Goal: Task Accomplishment & Management: Complete application form

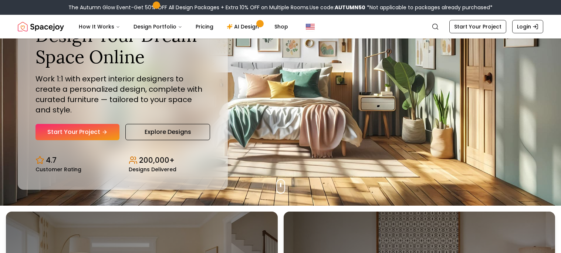
scroll to position [65, 0]
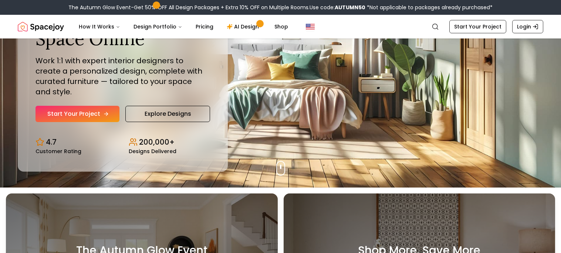
click at [84, 114] on link "Start Your Project" at bounding box center [78, 114] width 84 height 16
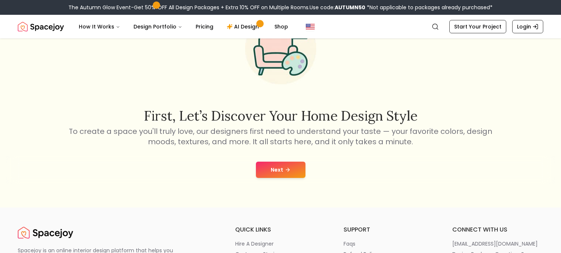
scroll to position [61, 0]
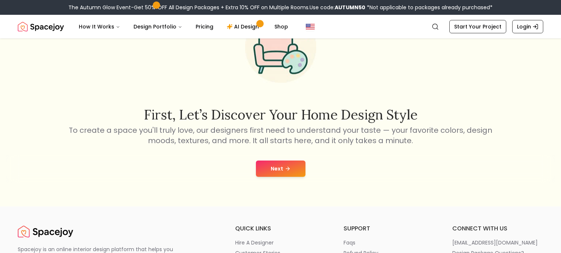
click at [290, 169] on icon at bounding box center [288, 169] width 6 height 6
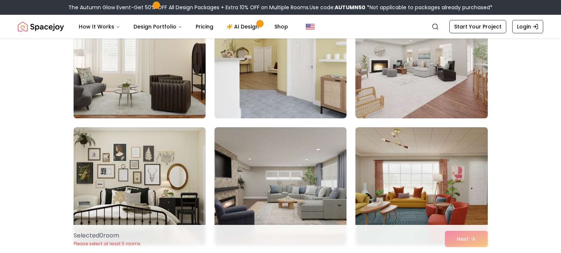
scroll to position [484, 0]
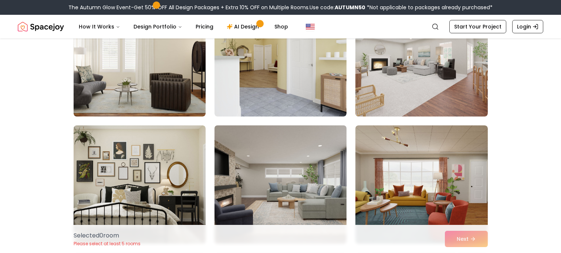
click at [272, 152] on img at bounding box center [280, 184] width 139 height 124
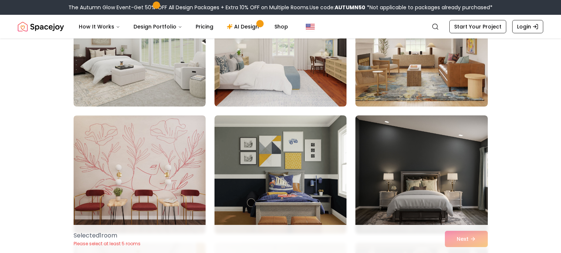
scroll to position [750, 0]
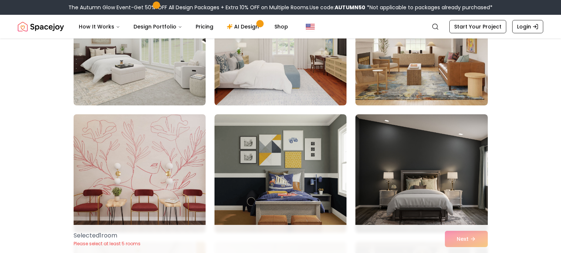
click at [145, 164] on img at bounding box center [139, 173] width 139 height 124
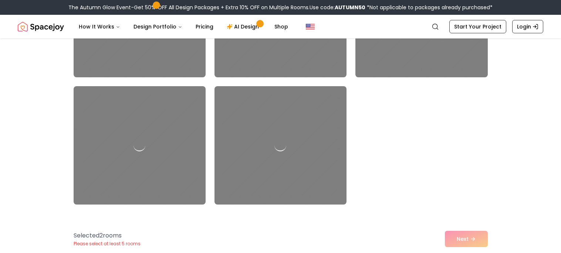
scroll to position [2083, 0]
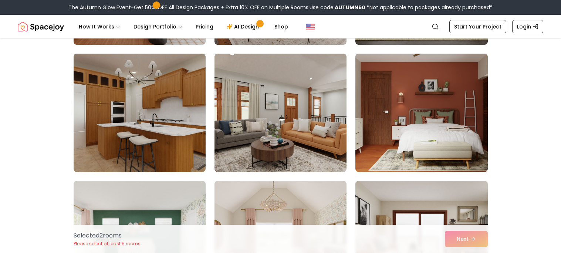
click at [466, 243] on div "Selected 2 room s Please select at least 5 rooms Next" at bounding box center [281, 239] width 426 height 28
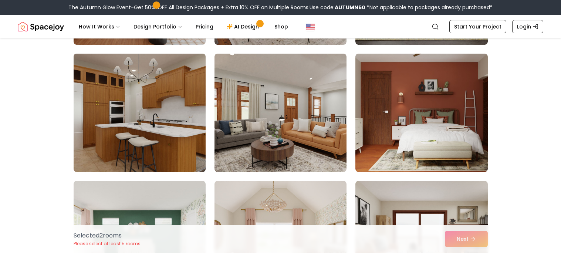
click at [165, 145] on img at bounding box center [139, 113] width 139 height 124
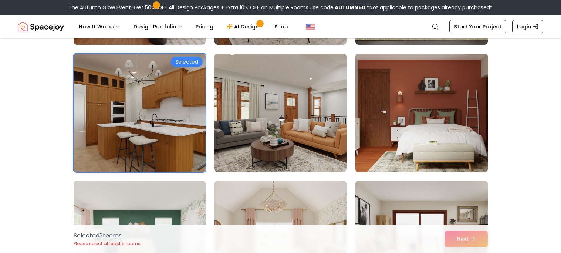
click at [385, 112] on img at bounding box center [421, 113] width 139 height 124
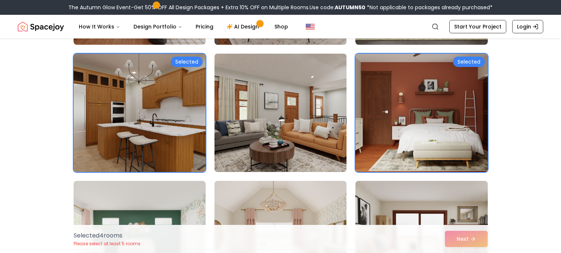
click at [262, 95] on img at bounding box center [280, 113] width 139 height 124
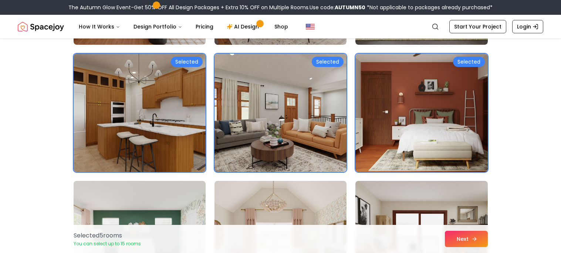
click at [458, 241] on button "Next" at bounding box center [466, 239] width 43 height 16
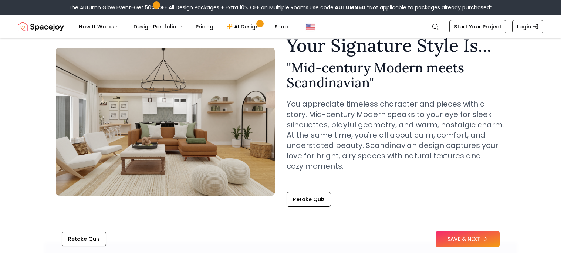
scroll to position [36, 0]
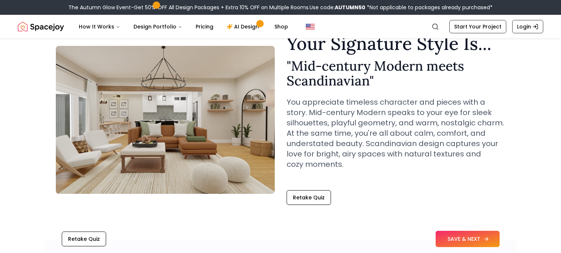
click at [481, 236] on button "SAVE & NEXT" at bounding box center [468, 239] width 64 height 16
